Goal: Task Accomplishment & Management: Use online tool/utility

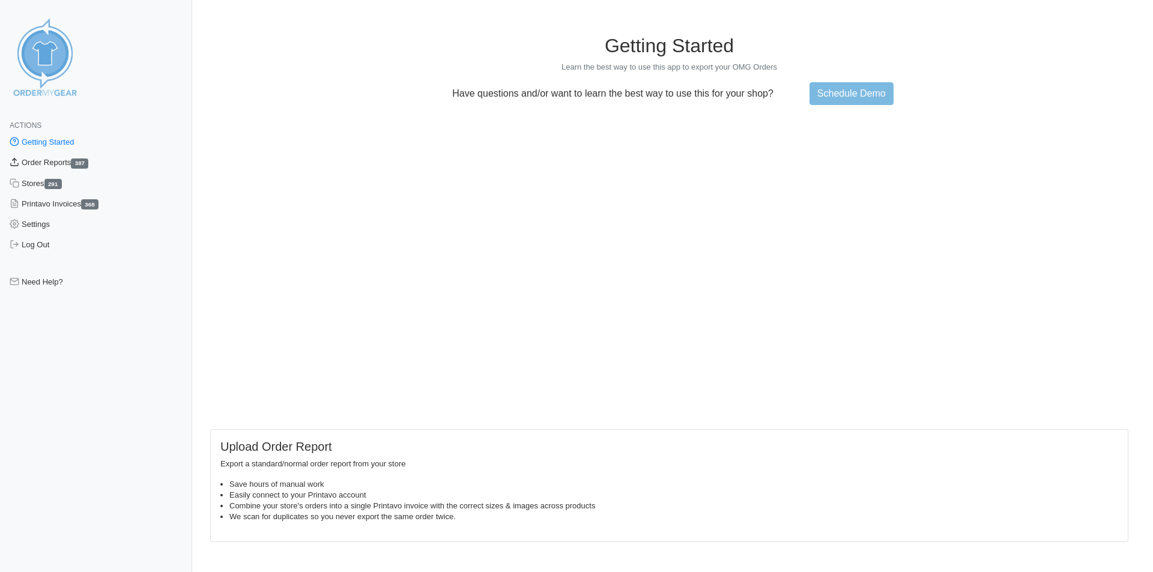
click at [67, 160] on link "Order Reports 387" at bounding box center [96, 162] width 192 height 20
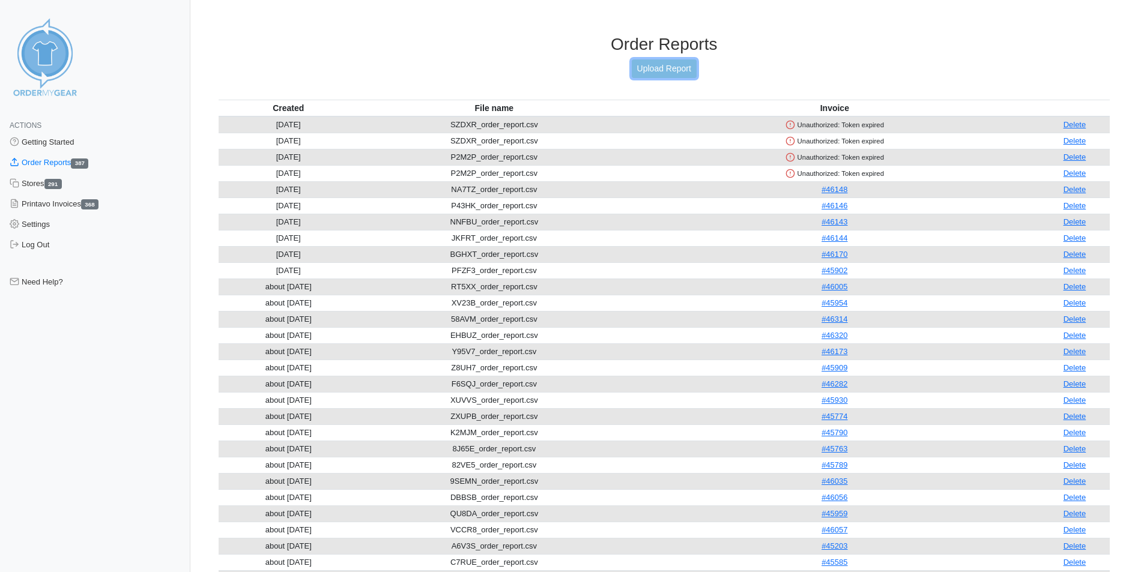
click at [642, 70] on link "Upload Report" at bounding box center [664, 68] width 65 height 19
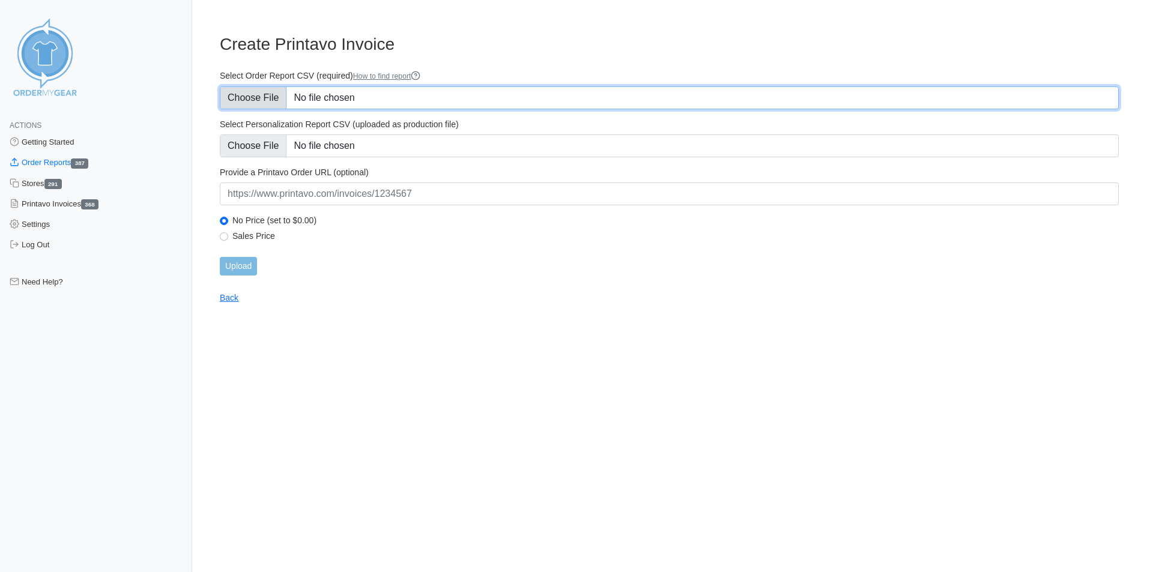
click at [258, 101] on input "Select Order Report CSV (required) How to find report" at bounding box center [669, 97] width 899 height 23
type input "C:\fakepath\FZVD7_order_report.csv"
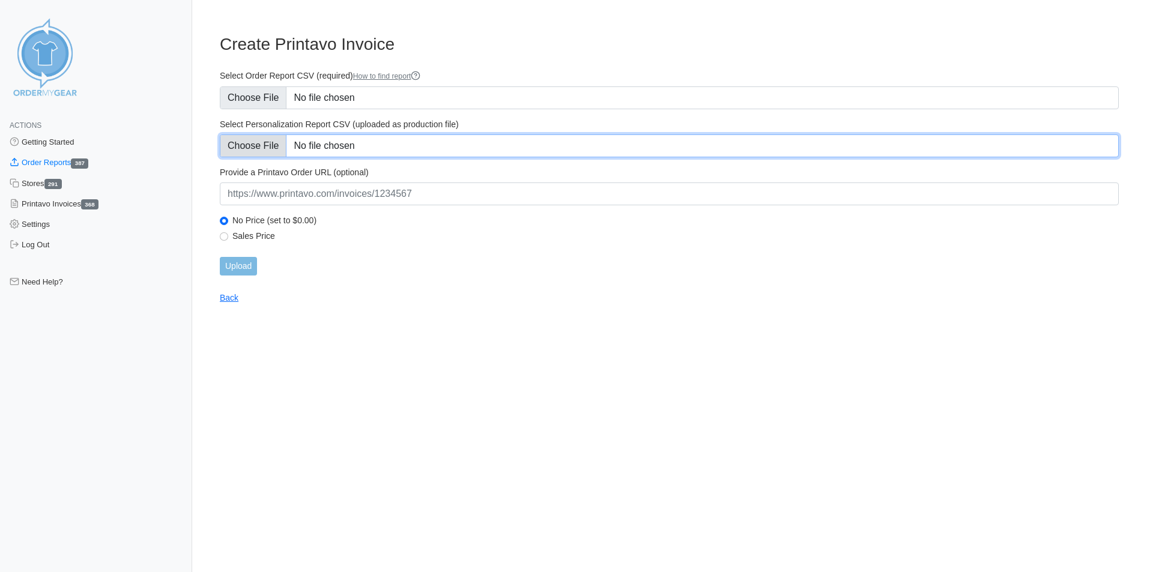
click at [282, 148] on input "Select Personalization Report CSV (uploaded as production file)" at bounding box center [669, 145] width 899 height 23
type input "C:\fakepath\FZVD7_personalization_report.csv"
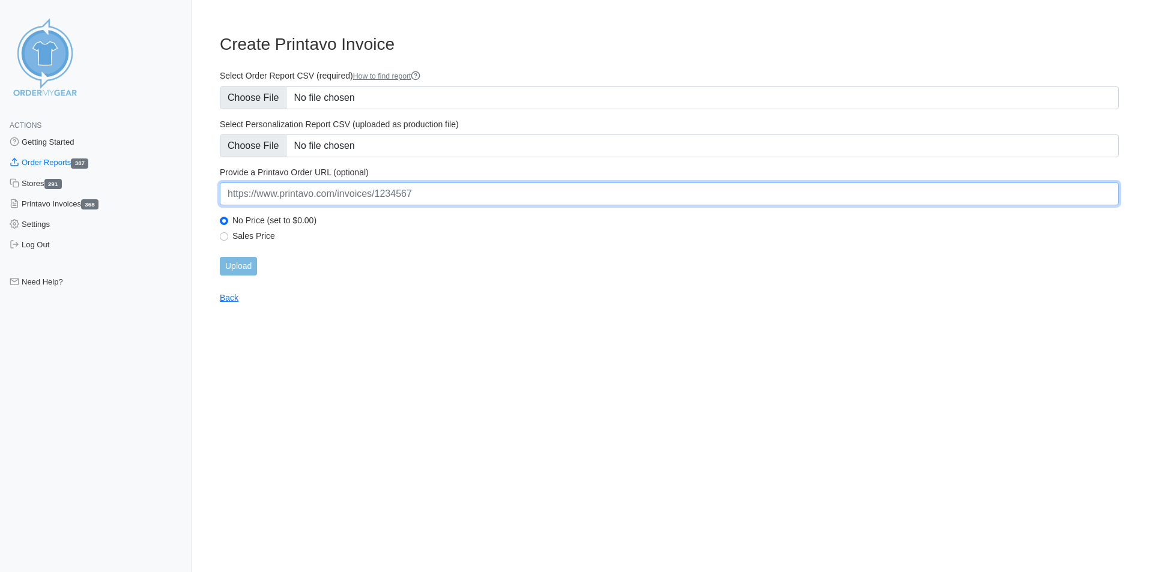
click at [312, 197] on input "url" at bounding box center [669, 193] width 899 height 23
paste input "https://www.printavo.com/invoices/19652038"
type input "https://www.printavo.com/invoices/19652038"
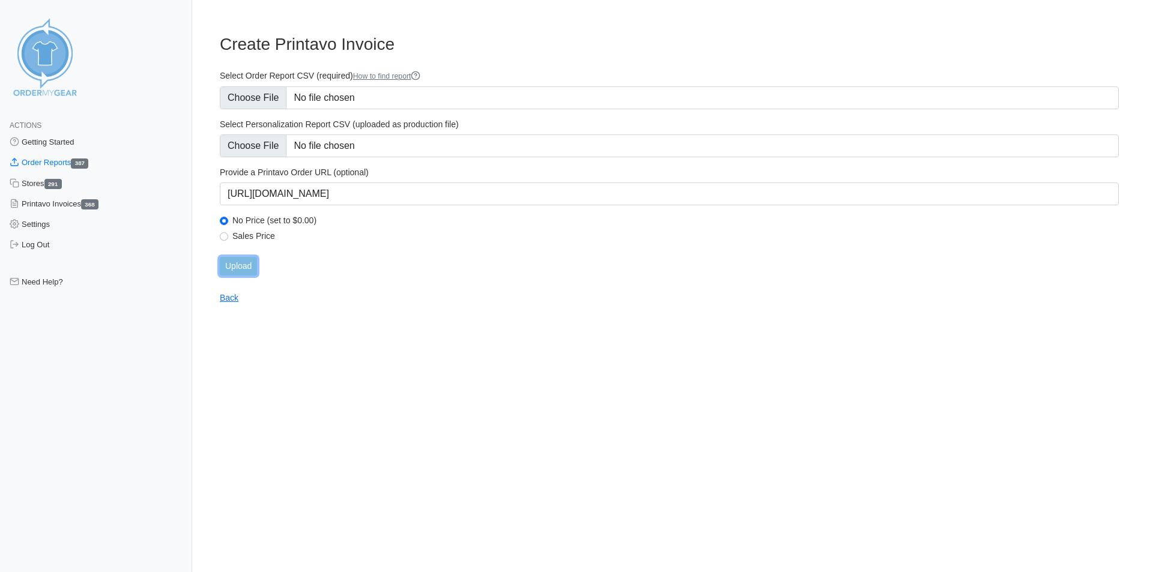
click at [235, 261] on input "Upload" at bounding box center [238, 266] width 37 height 19
